Goal: Obtain resource: Download file/media

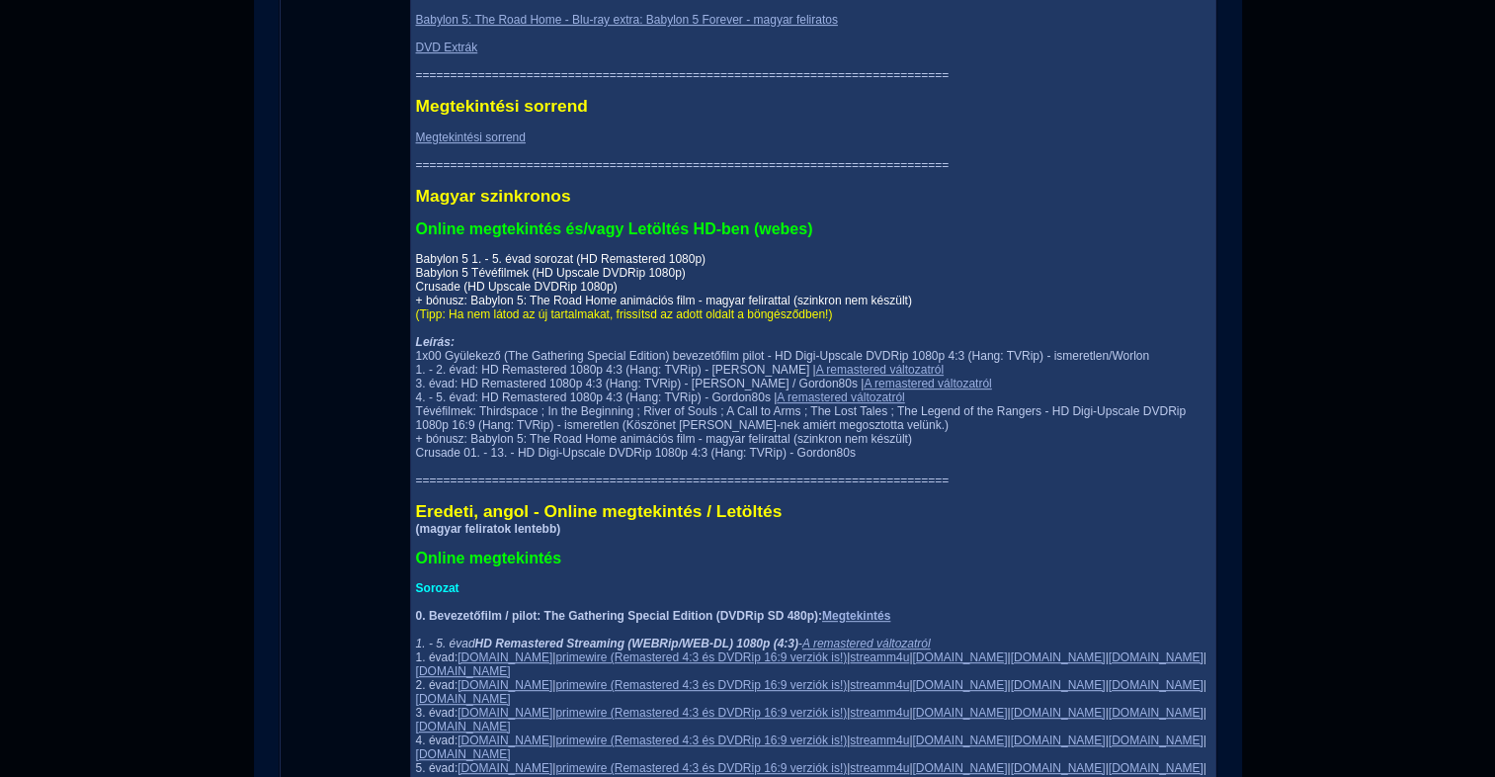
scroll to position [791, 0]
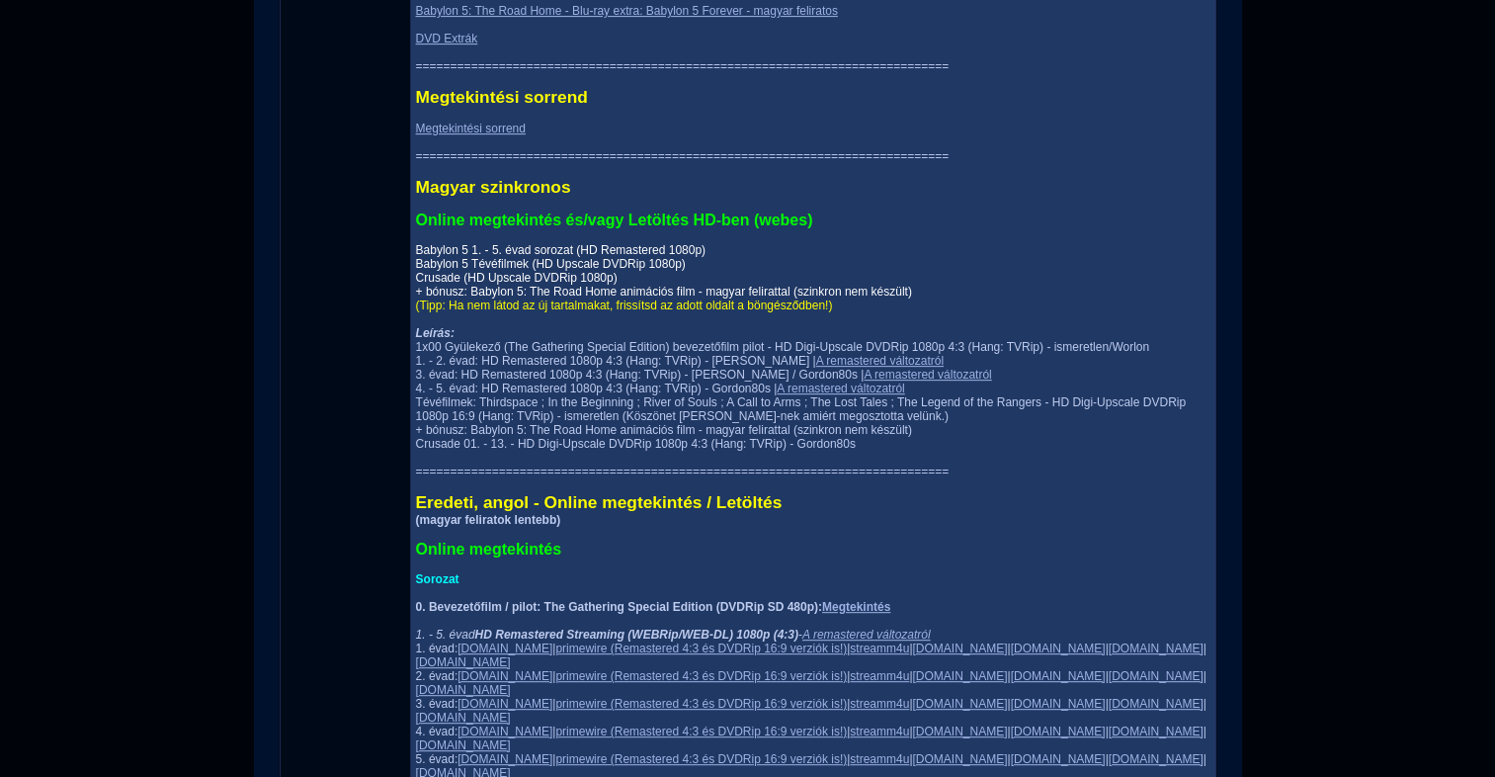
click at [416, 263] on link "Babylon 5 1. - 5. évad sorozat (HD Remastered 1080p) Babylon 5 Tévéfilmek (HD U…" at bounding box center [664, 270] width 496 height 55
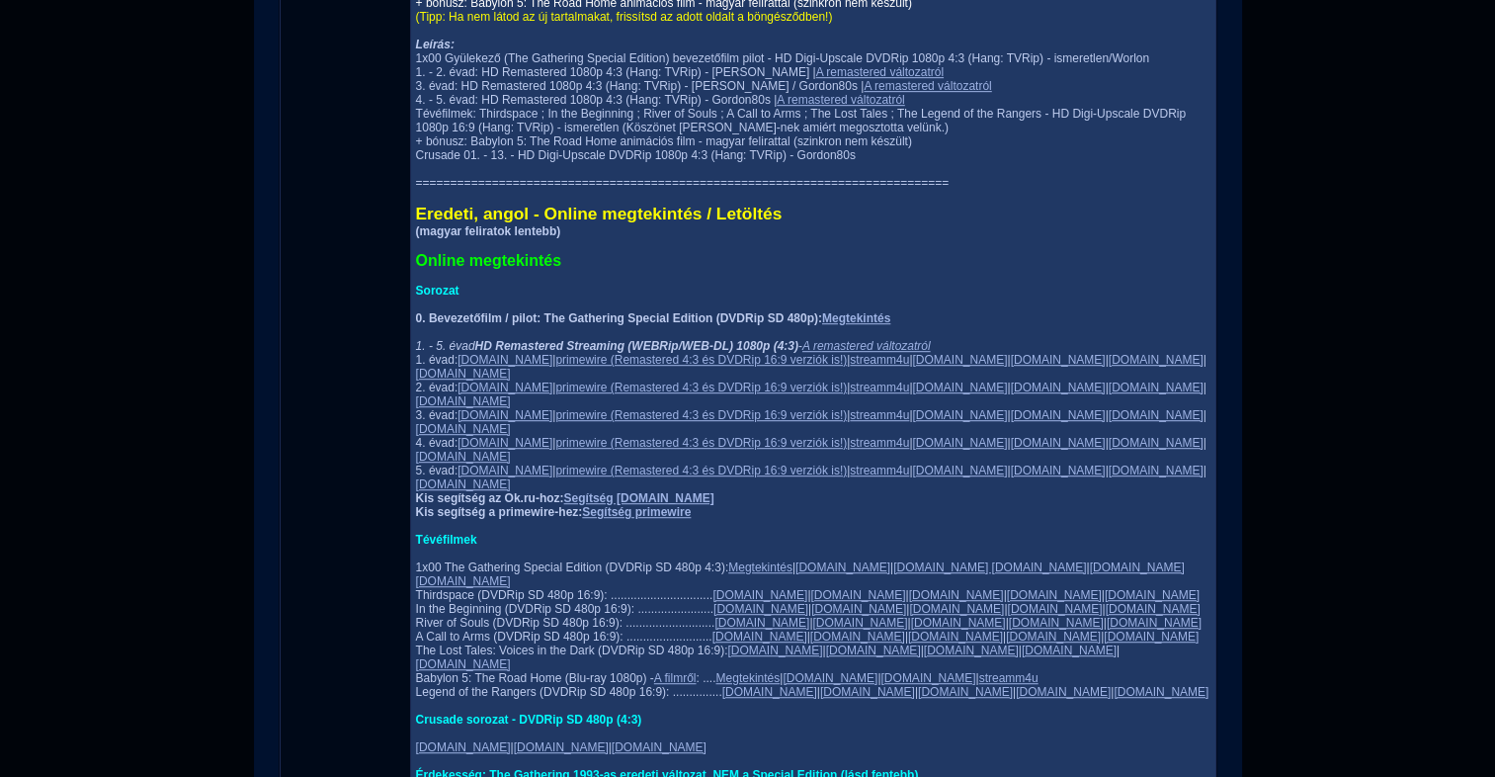
scroll to position [1087, 0]
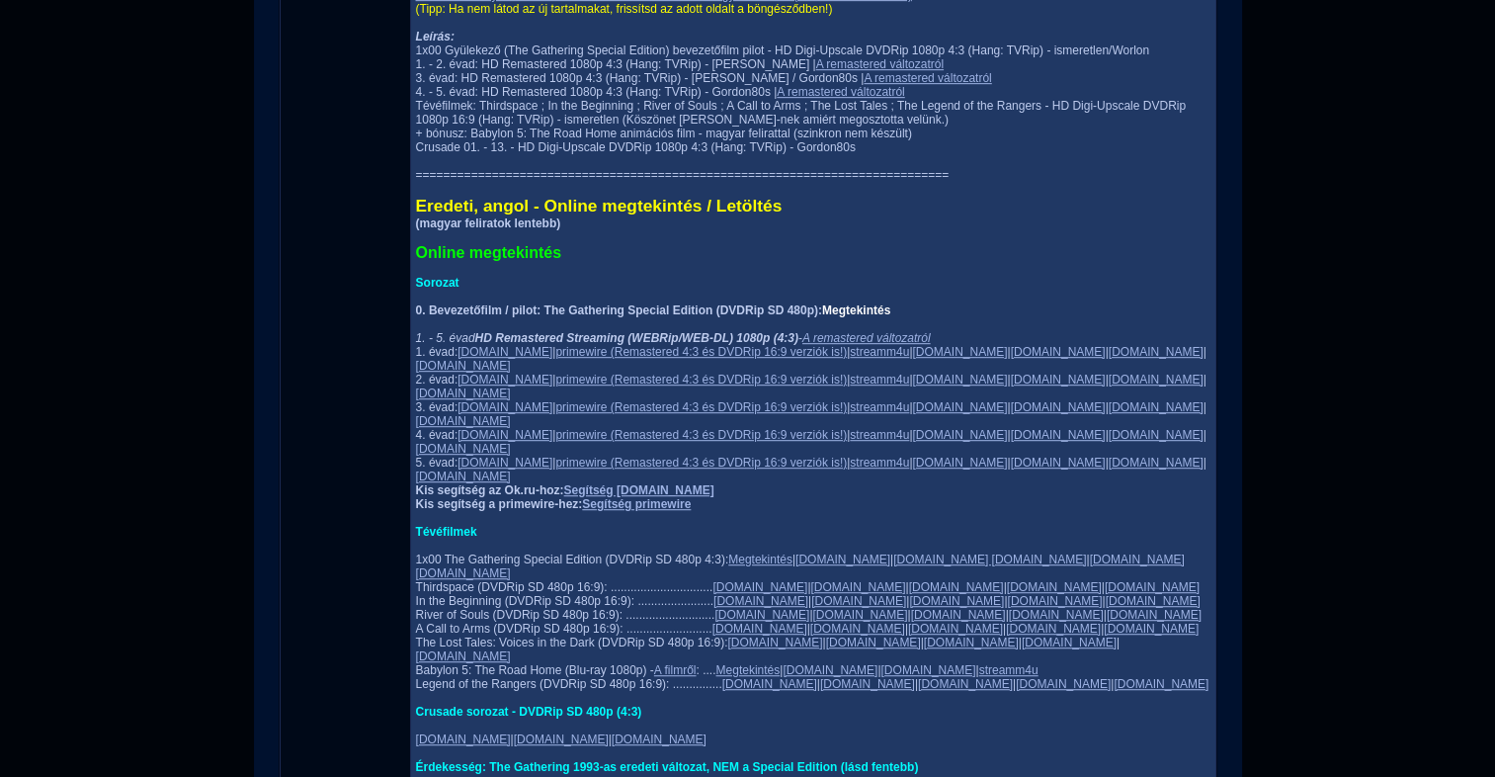
click at [890, 317] on link "Megtekintés" at bounding box center [856, 310] width 68 height 14
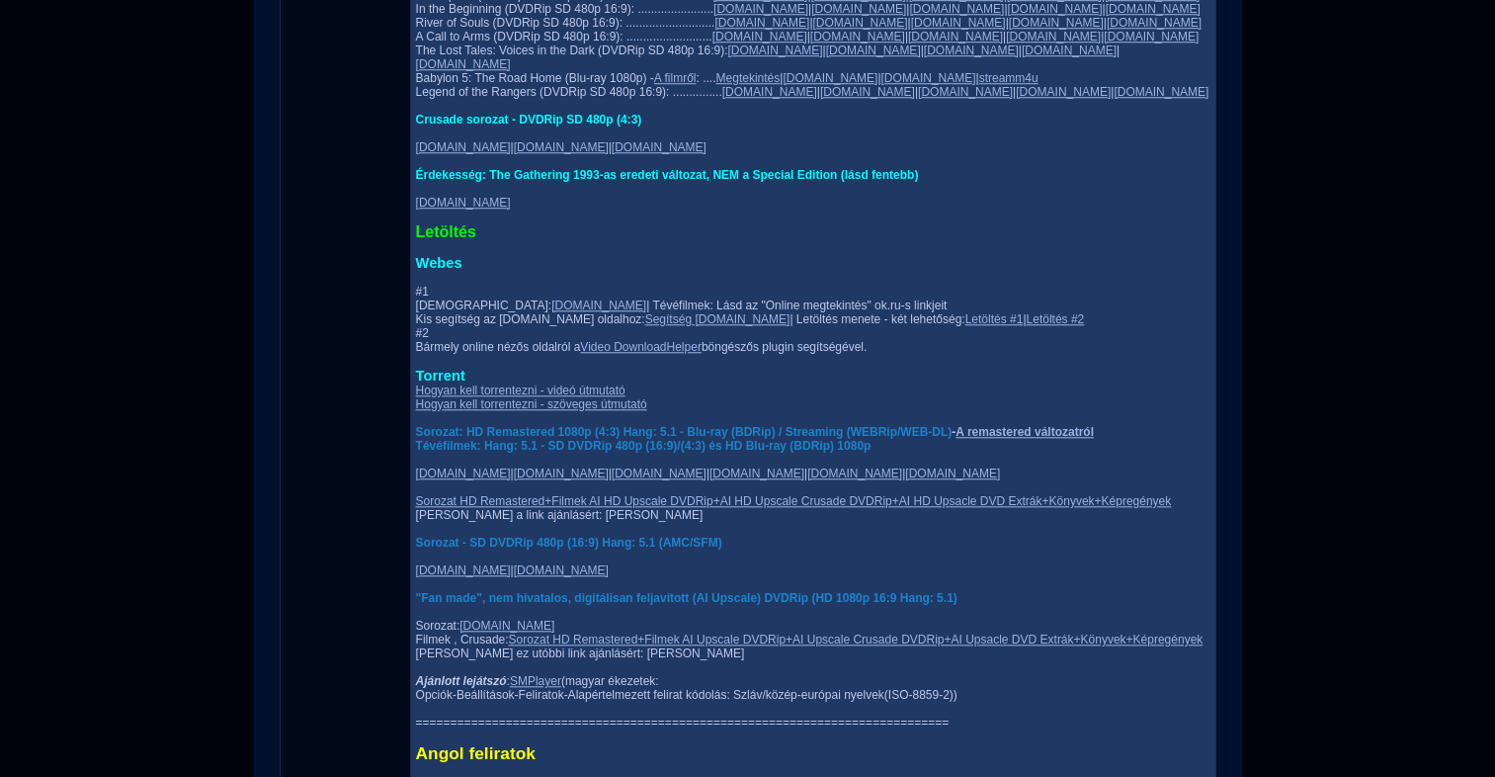
scroll to position [1680, 0]
click at [434, 465] on link "[DOMAIN_NAME]" at bounding box center [463, 472] width 95 height 14
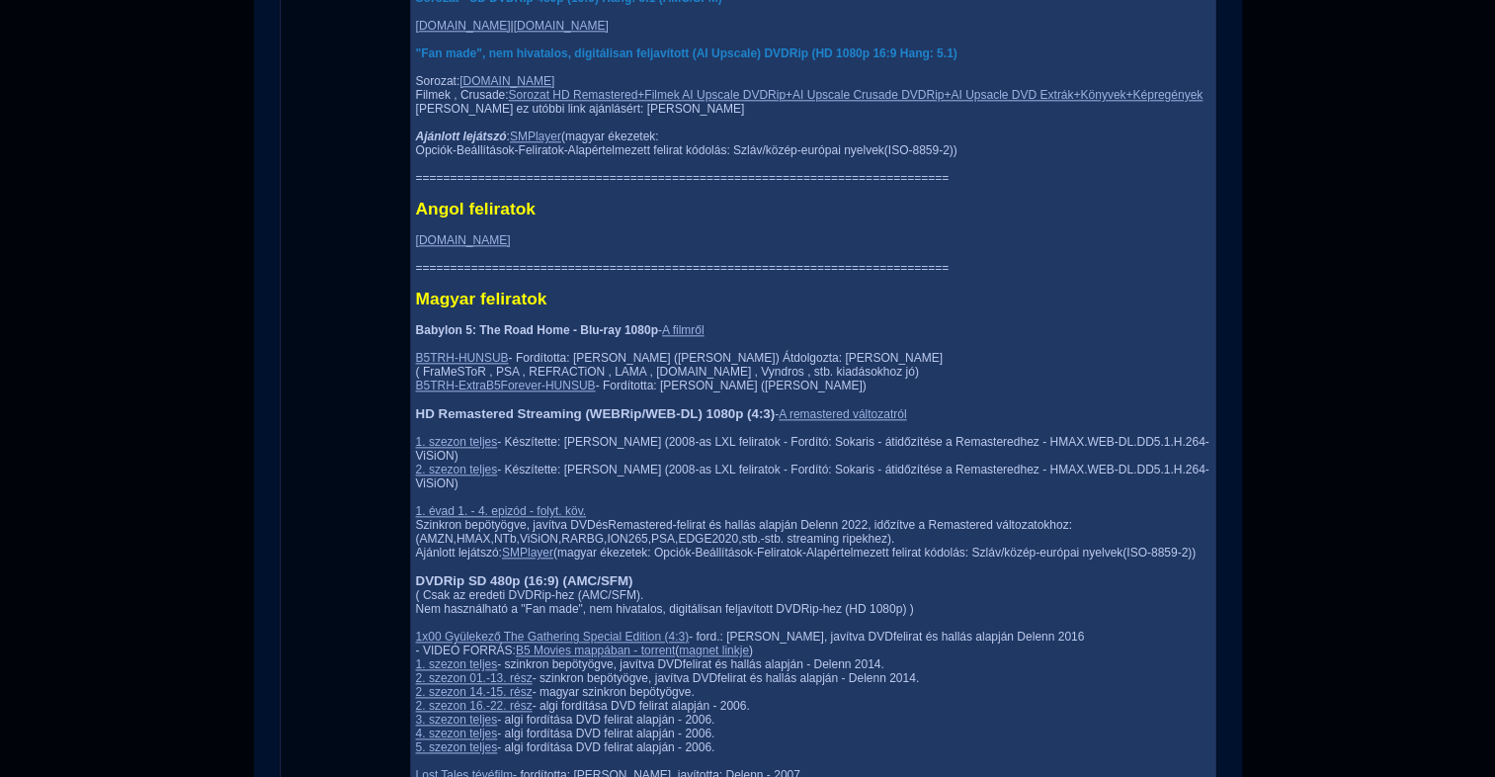
scroll to position [2273, 0]
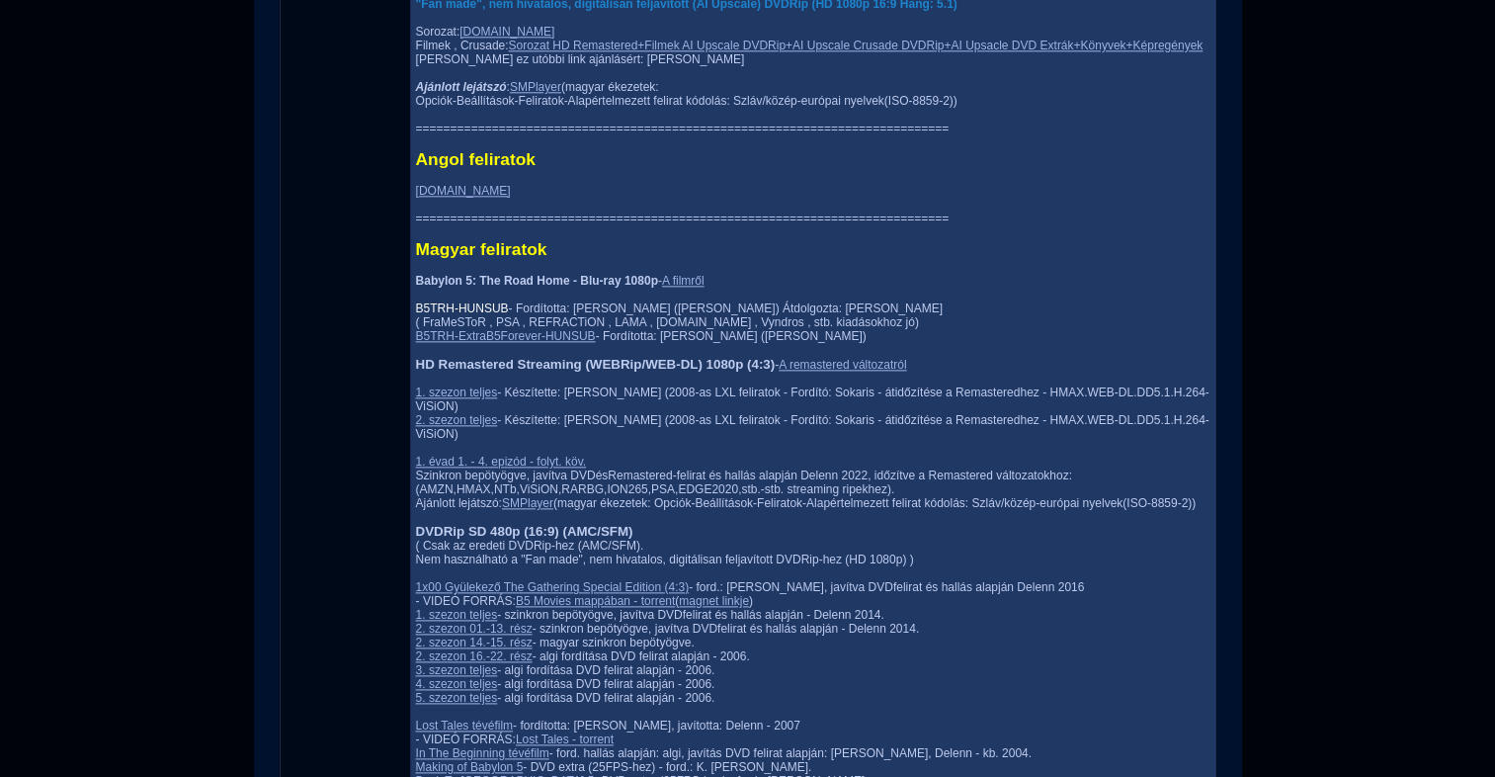
click at [431, 301] on link "B5TRH-HUNSUB" at bounding box center [462, 308] width 93 height 14
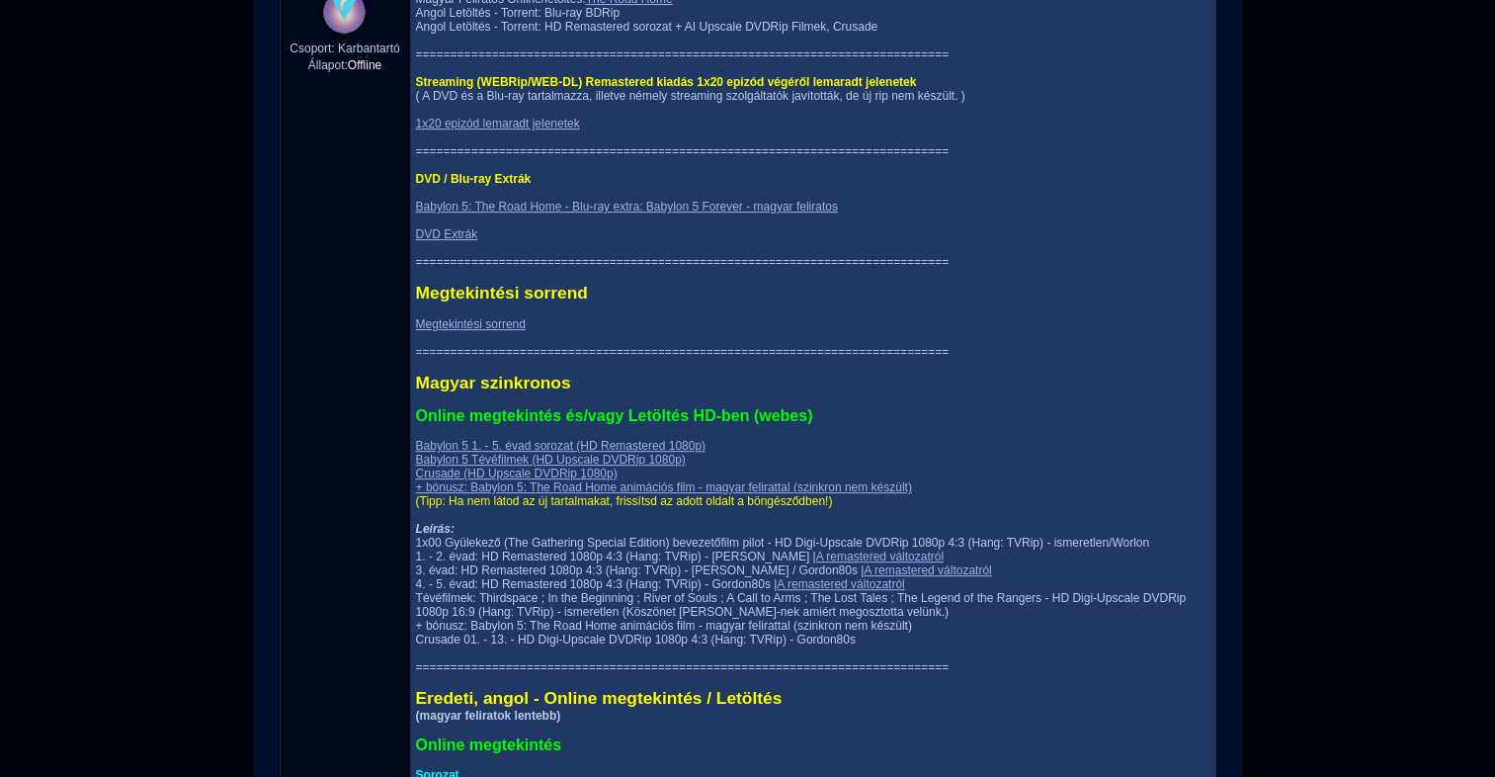
scroll to position [593, 0]
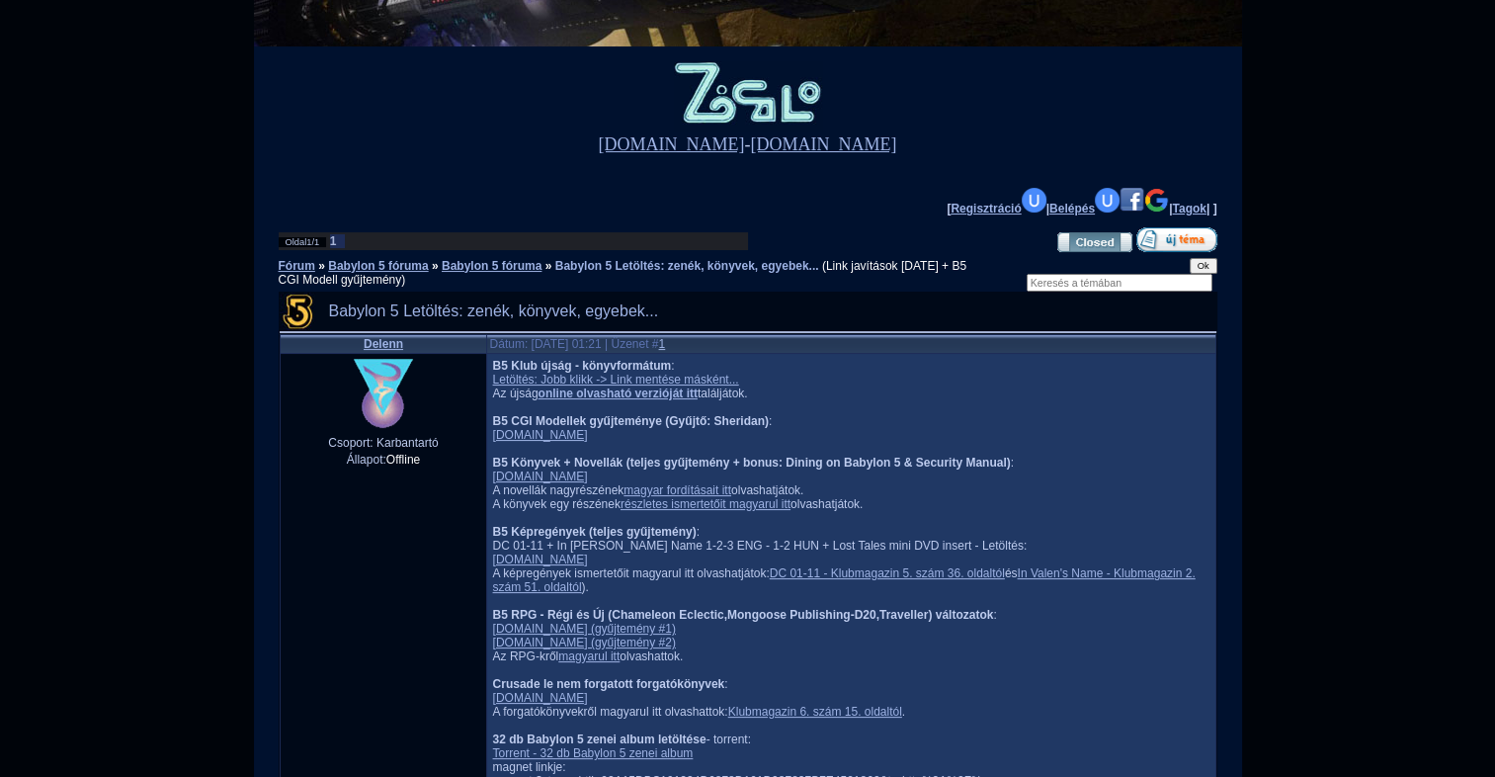
scroll to position [296, 0]
